Goal: Information Seeking & Learning: Learn about a topic

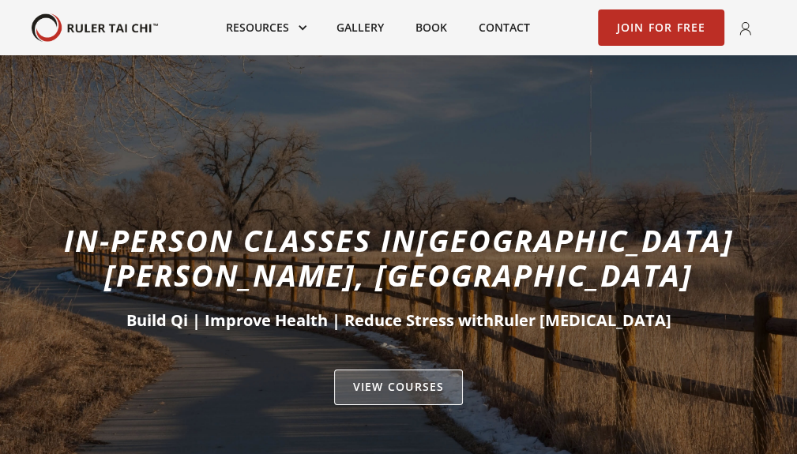
click at [416, 370] on link "VIEW Courses" at bounding box center [398, 388] width 129 height 36
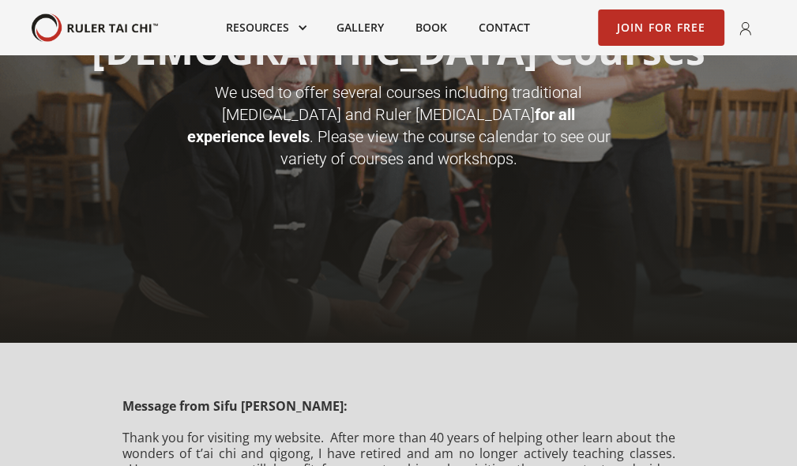
scroll to position [79, 0]
